Goal: Task Accomplishment & Management: Use online tool/utility

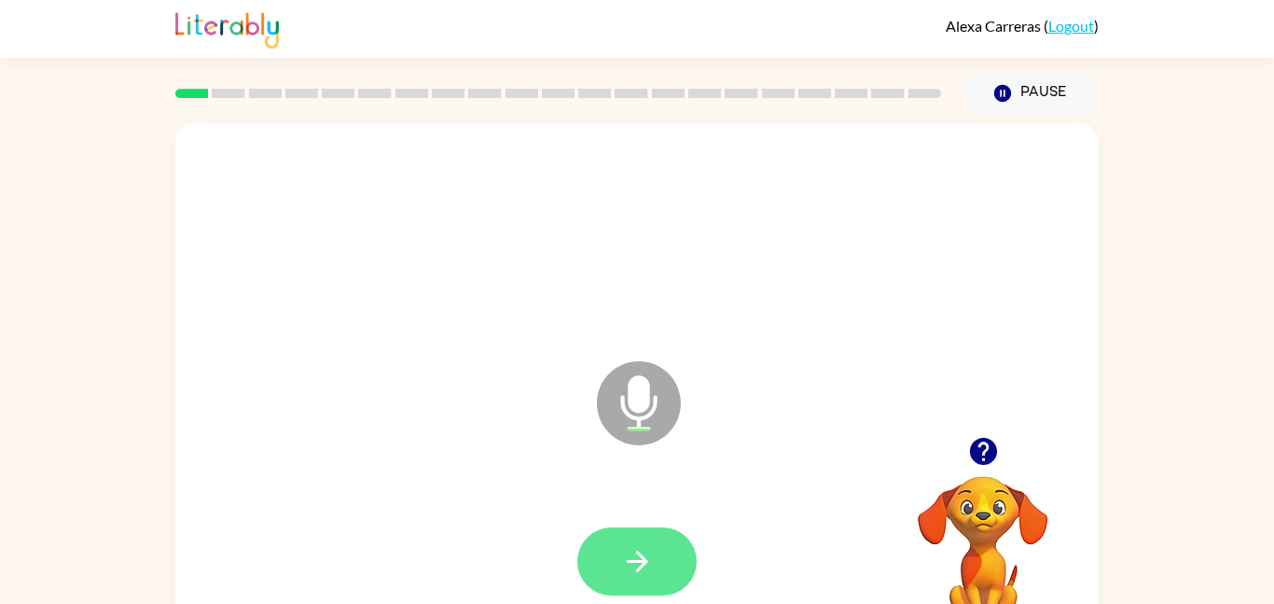
click at [627, 557] on icon "button" at bounding box center [637, 561] width 33 height 33
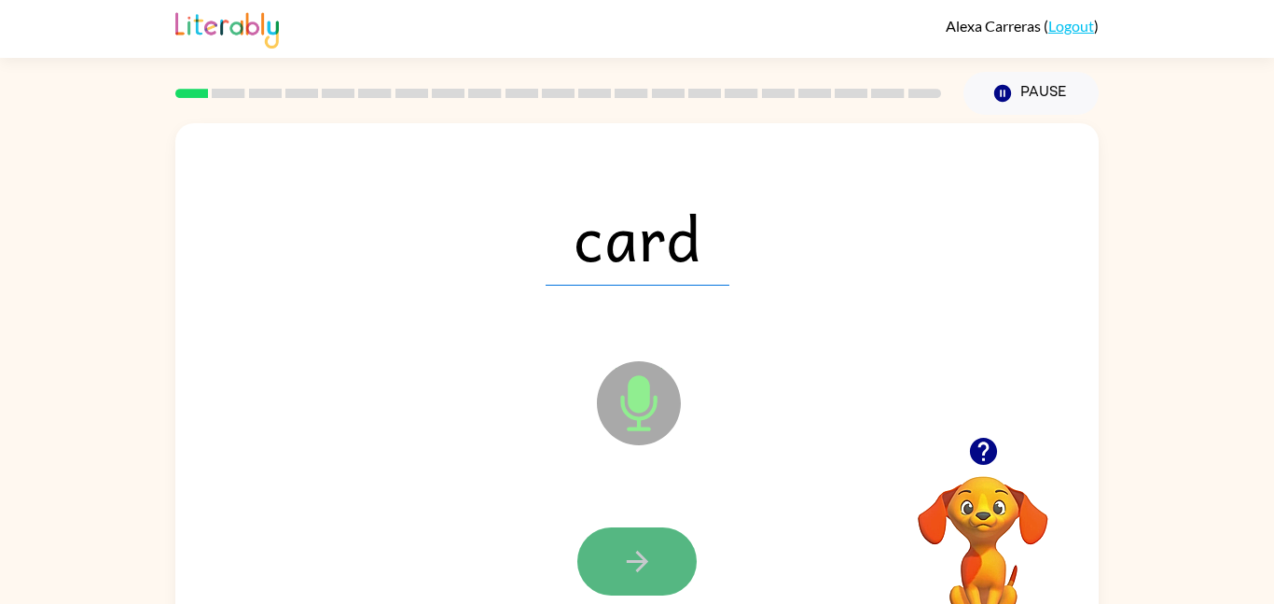
click at [628, 559] on icon "button" at bounding box center [637, 561] width 33 height 33
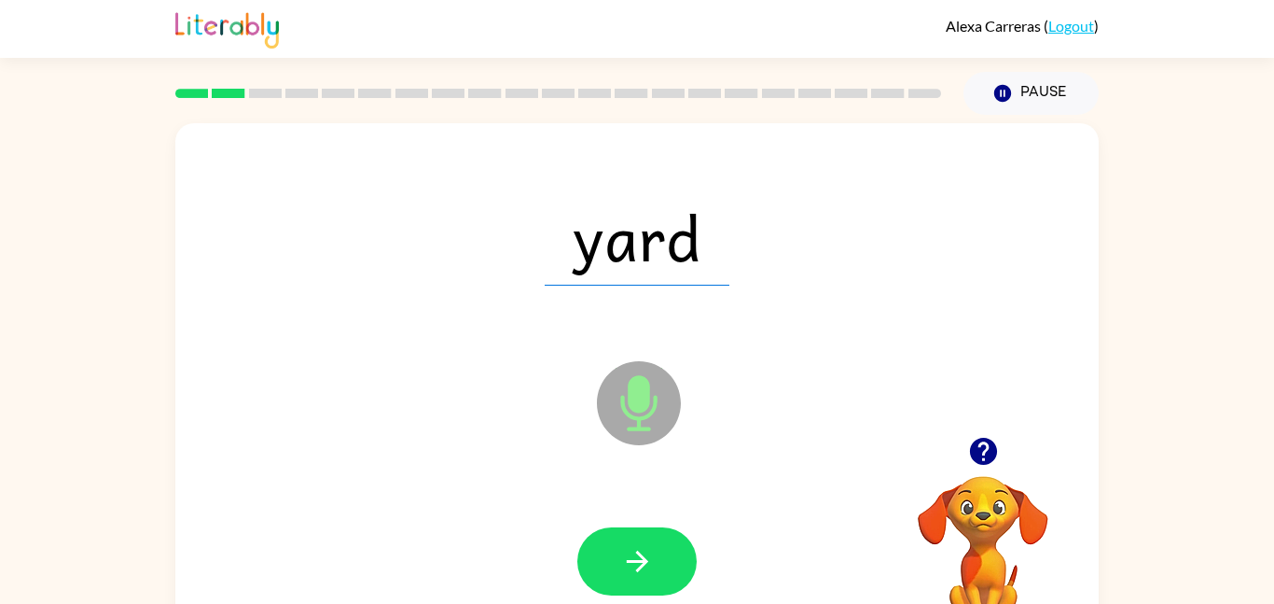
click at [628, 559] on icon "button" at bounding box center [637, 561] width 33 height 33
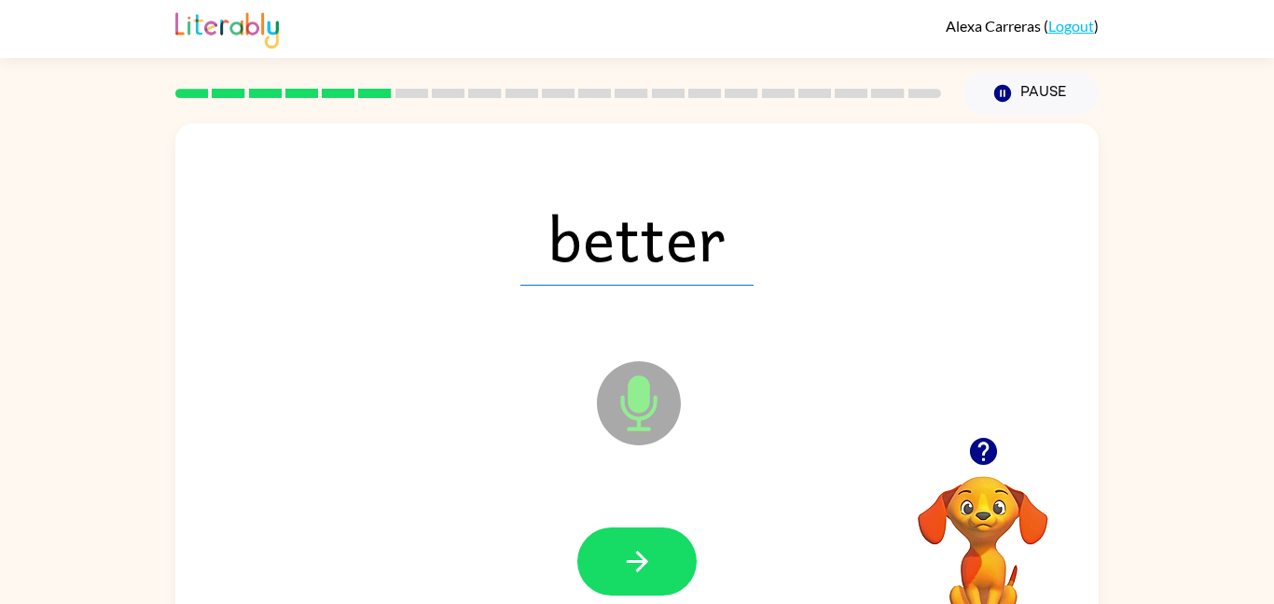
click at [628, 559] on icon "button" at bounding box center [637, 561] width 33 height 33
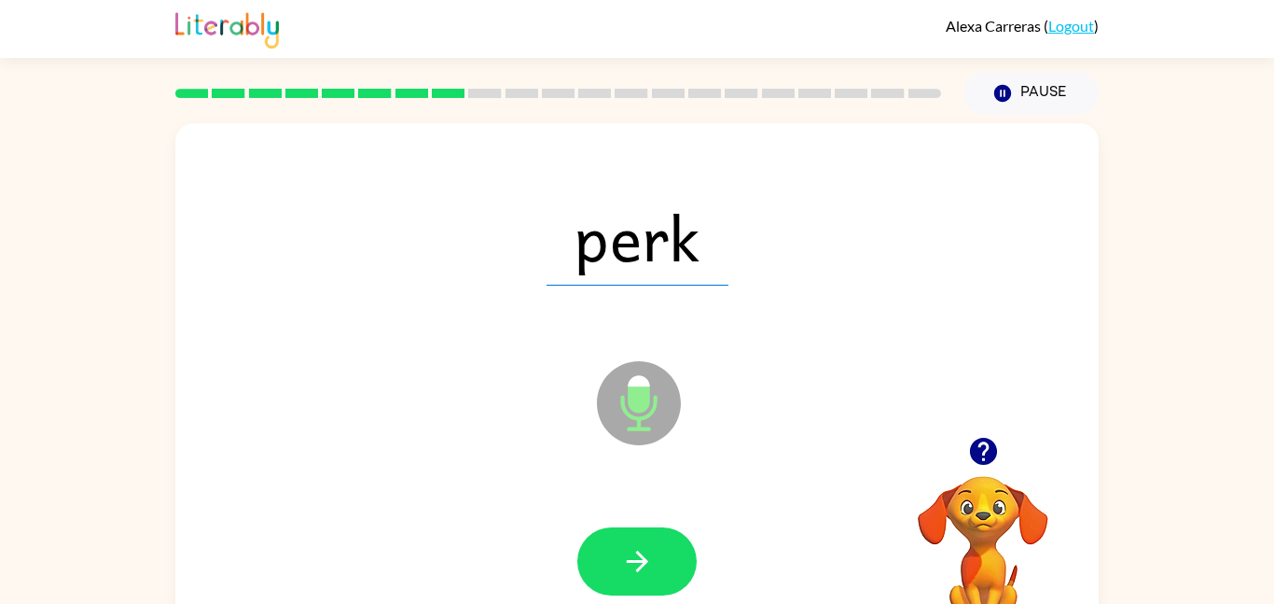
click at [628, 559] on icon "button" at bounding box center [637, 561] width 33 height 33
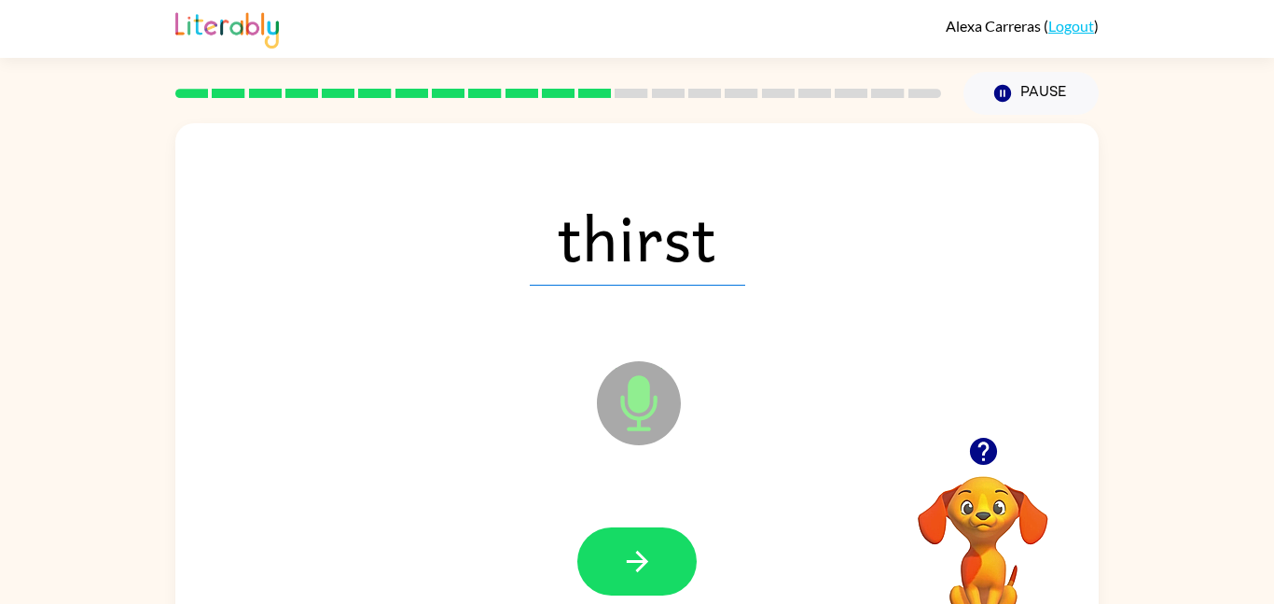
click at [628, 559] on icon "button" at bounding box center [637, 561] width 33 height 33
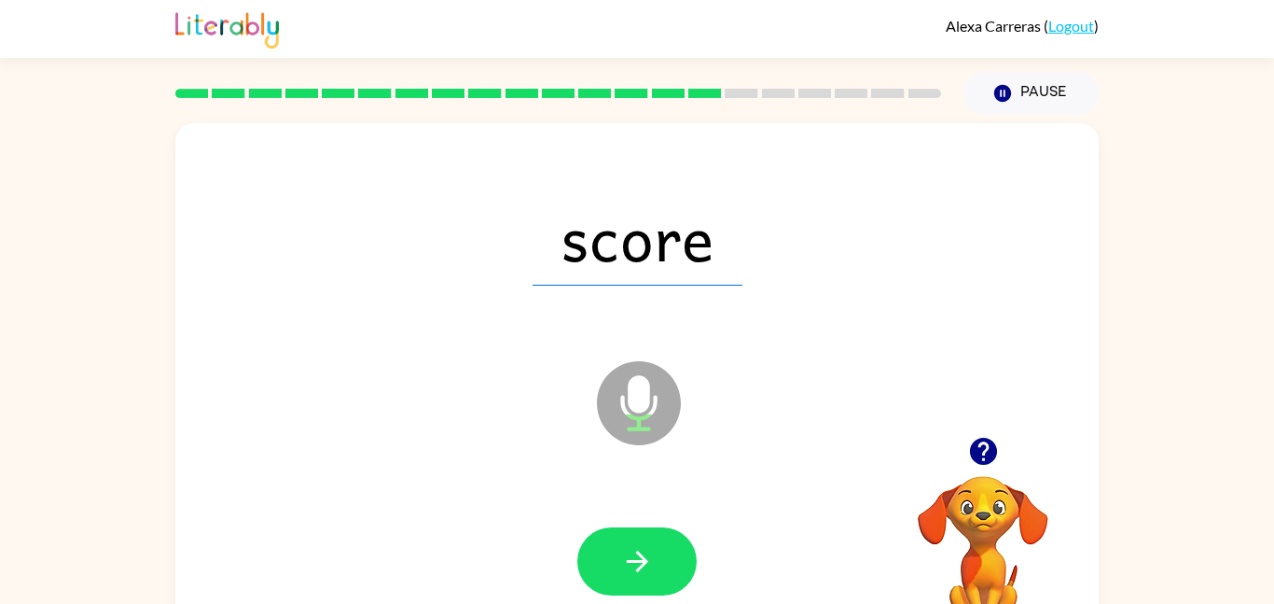
click at [628, 559] on icon "button" at bounding box center [637, 561] width 33 height 33
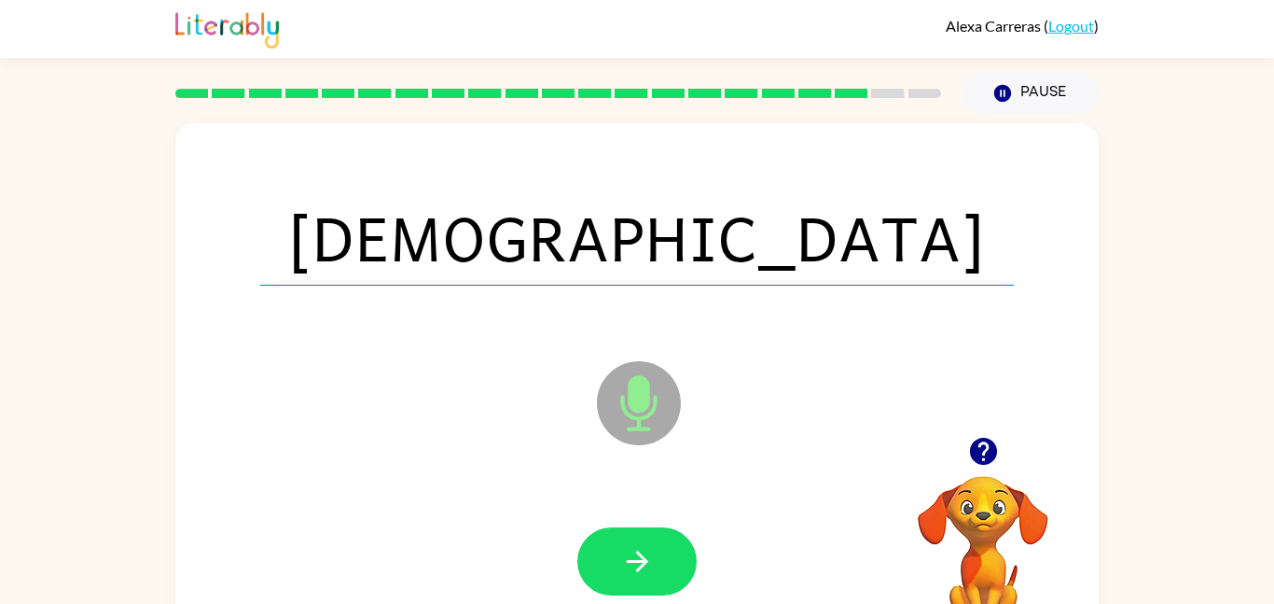
click at [628, 559] on icon "button" at bounding box center [637, 561] width 33 height 33
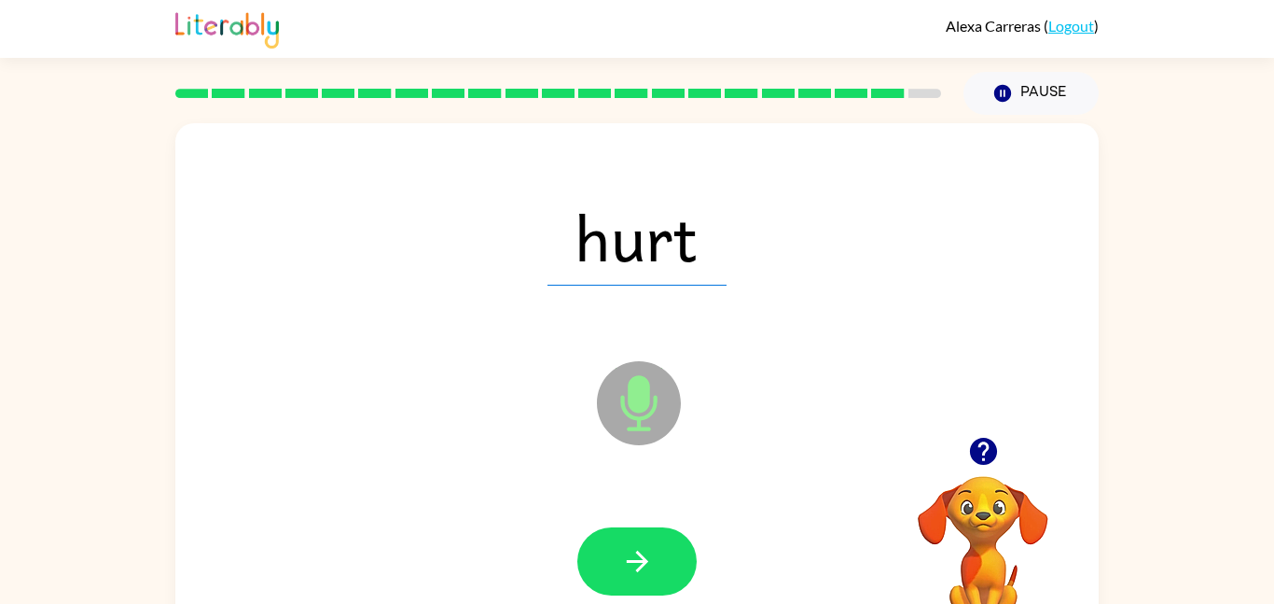
click at [628, 559] on icon "button" at bounding box center [637, 561] width 33 height 33
